Goal: Task Accomplishment & Management: Manage account settings

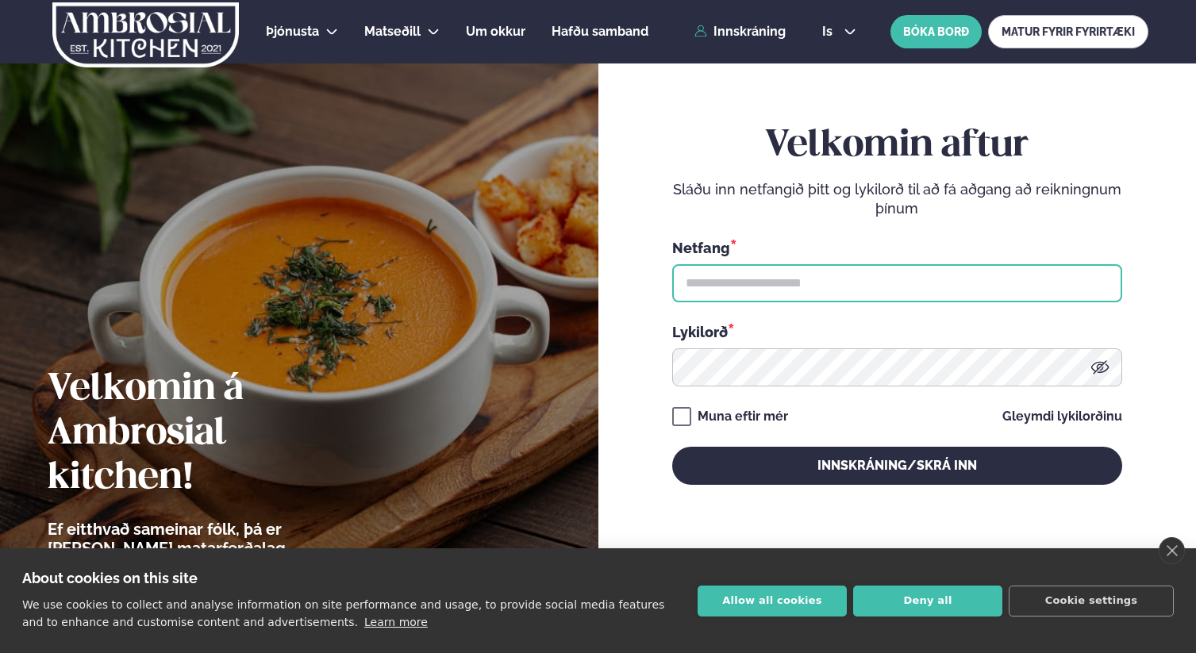
click at [775, 273] on input "text" at bounding box center [897, 283] width 450 height 38
click at [1094, 283] on input "text" at bounding box center [897, 283] width 450 height 38
click at [1087, 282] on input "text" at bounding box center [897, 283] width 450 height 38
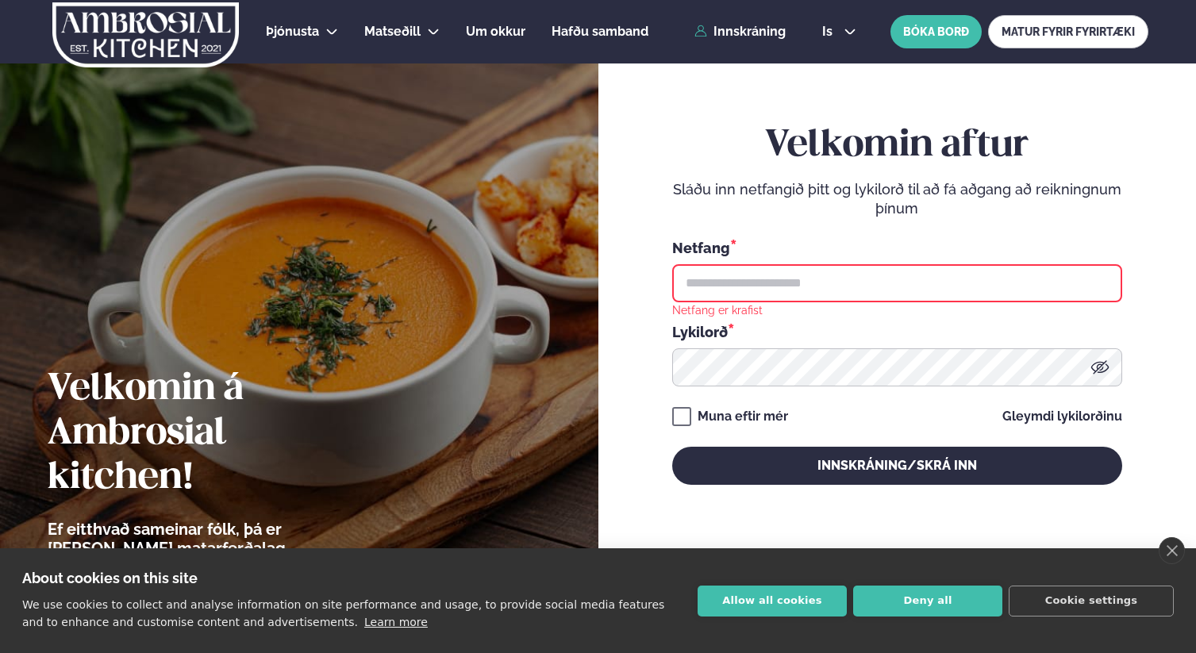
type input "**********"
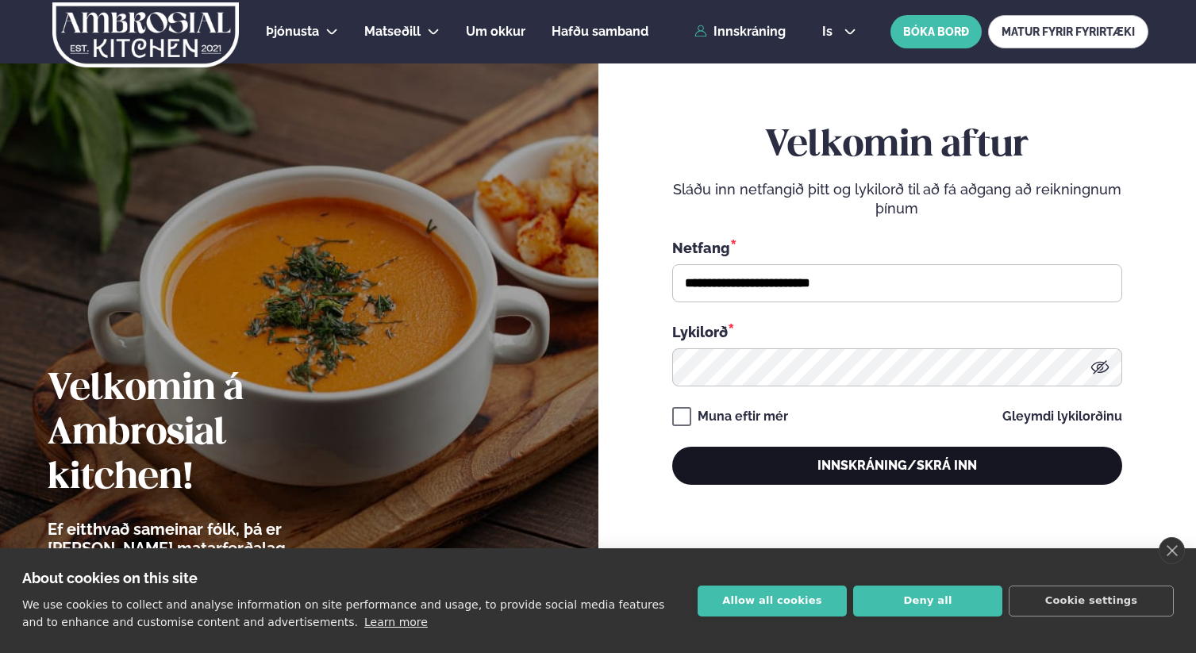
click at [838, 453] on button "Innskráning/Skrá inn" at bounding box center [897, 466] width 450 height 38
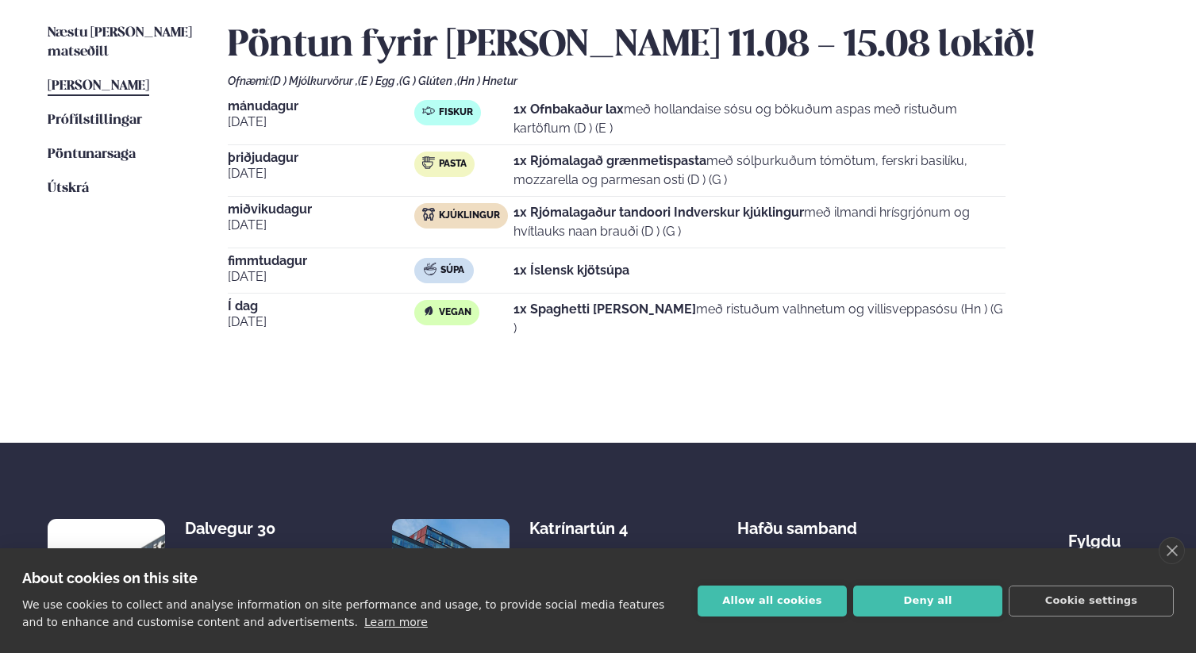
scroll to position [472, 0]
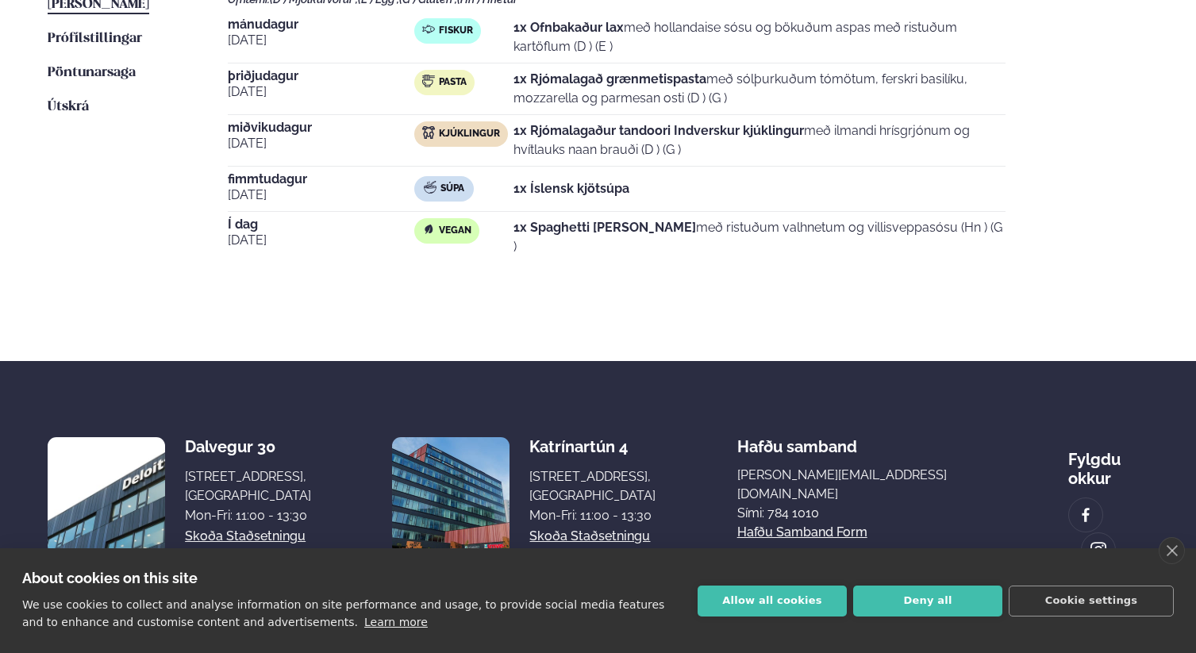
drag, startPoint x: 518, startPoint y: 235, endPoint x: 981, endPoint y: 243, distance: 463.4
click at [981, 243] on div "Vegan 1x Spaghetti [PERSON_NAME] með ristuðum valhnetum og villisveppasósu (Hn …" at bounding box center [709, 237] width 591 height 38
click at [981, 242] on div "Vegan 1x Spaghetti [PERSON_NAME] með ristuðum valhnetum og villisveppasósu (Hn …" at bounding box center [709, 237] width 591 height 38
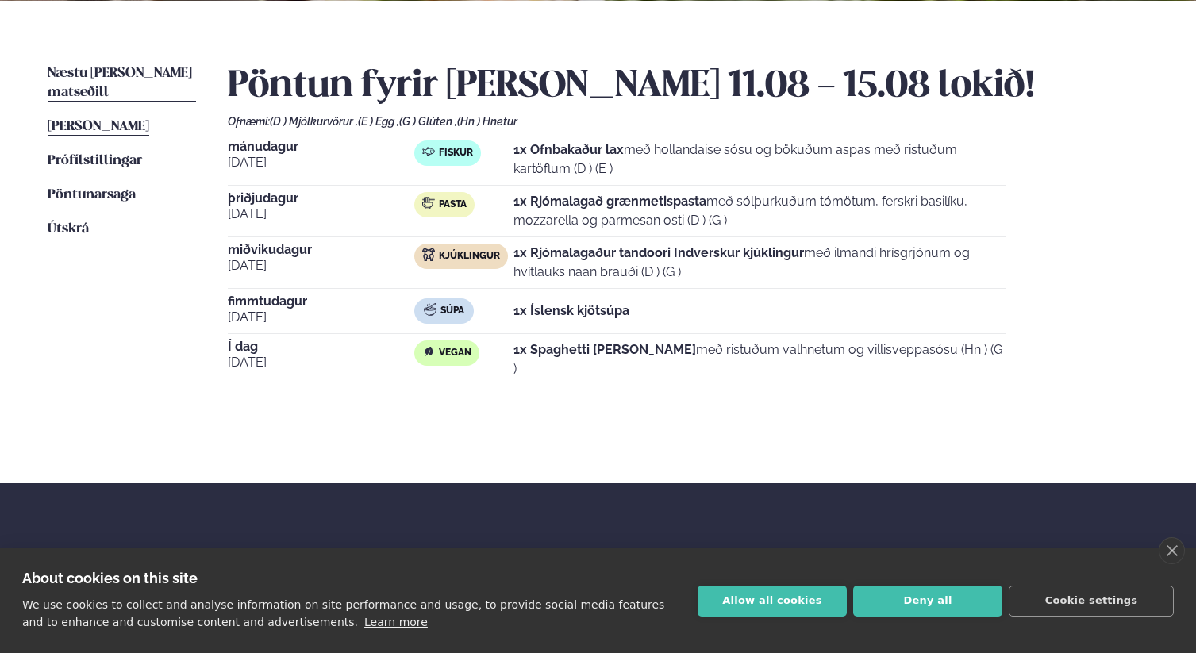
click at [117, 67] on span "Næstu [PERSON_NAME] matseðill" at bounding box center [120, 83] width 144 height 33
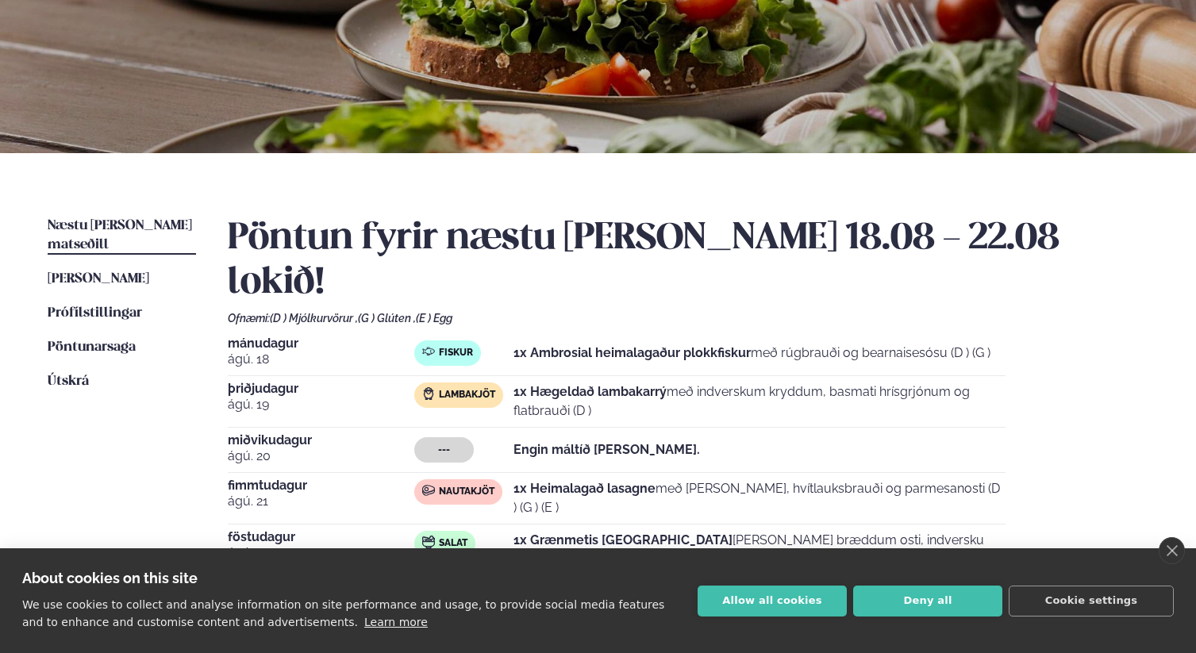
scroll to position [392, 0]
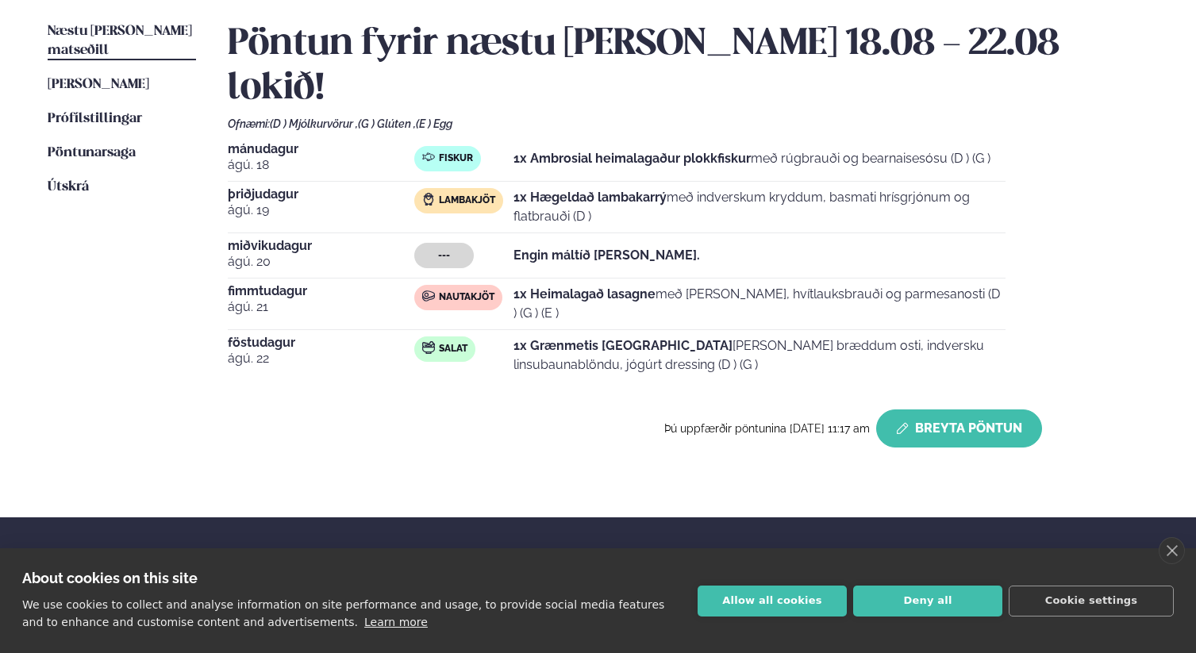
click at [942, 409] on button "Breyta Pöntun" at bounding box center [959, 428] width 166 height 38
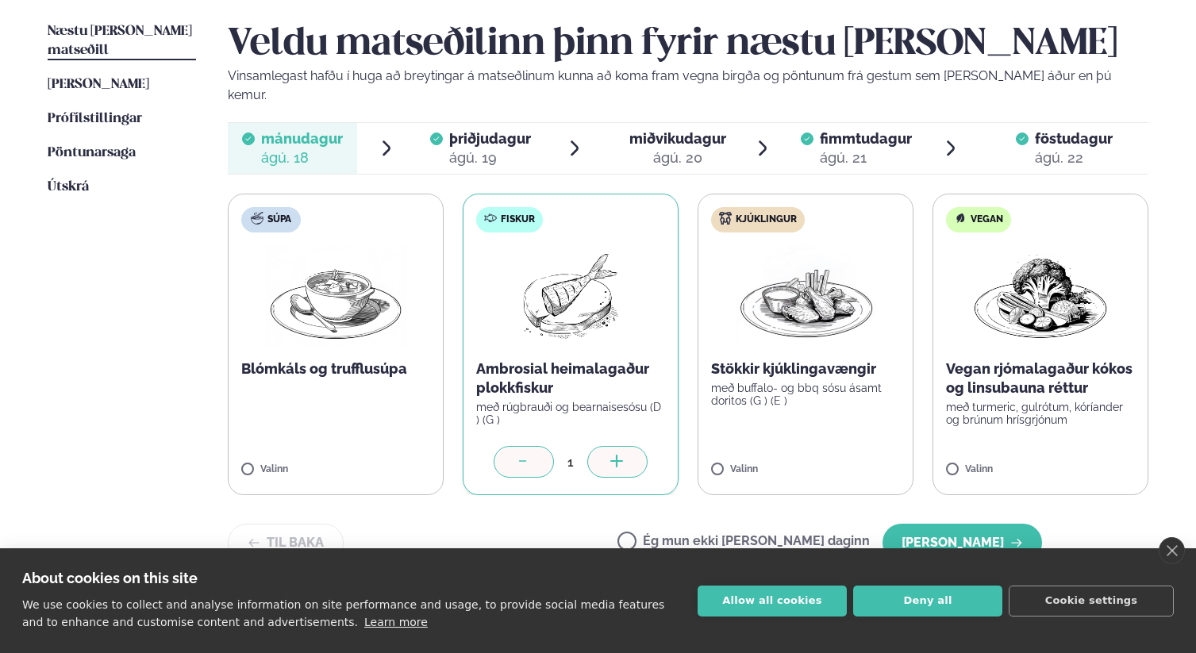
click at [661, 129] on div "miðvikudagur mið. [DATE]" at bounding box center [677, 148] width 97 height 38
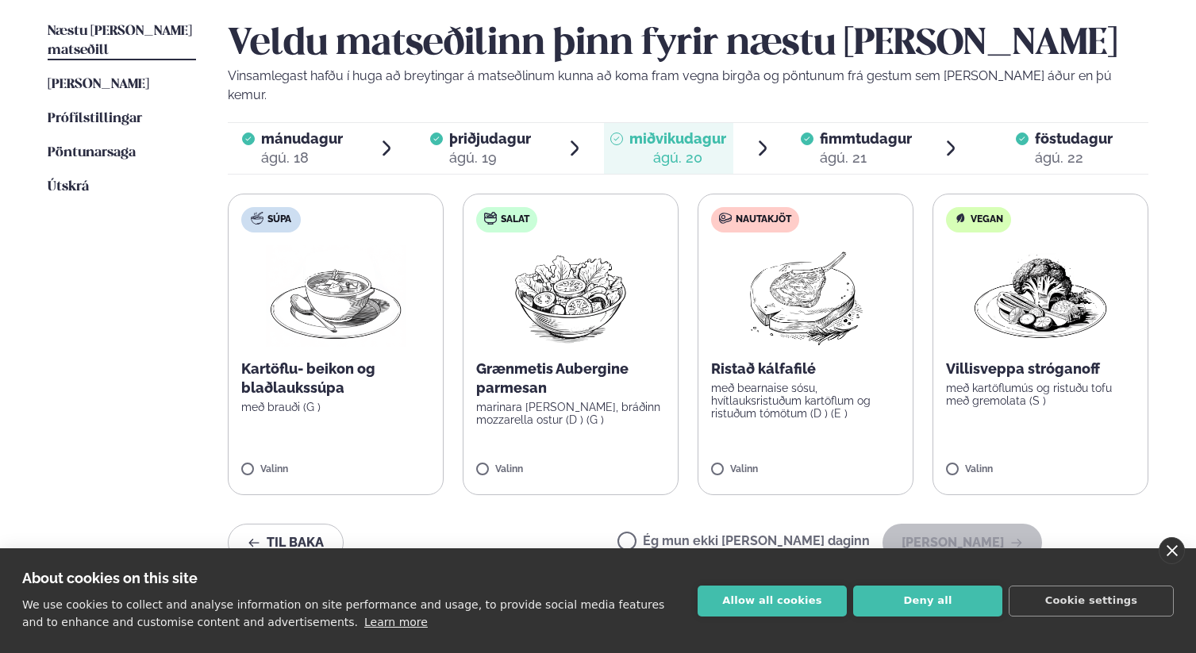
click at [1161, 552] on link "close" at bounding box center [1171, 550] width 26 height 27
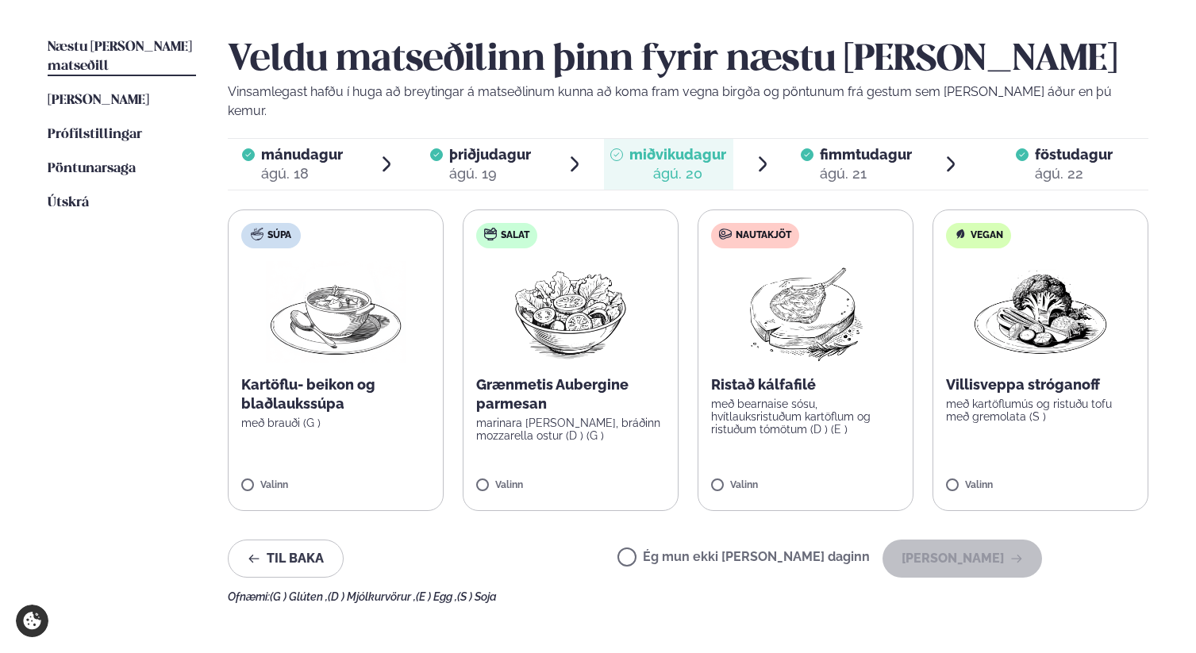
scroll to position [386, 0]
